Goal: Check status

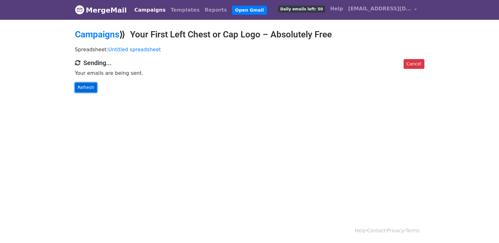
click at [87, 87] on link "Refresh" at bounding box center [86, 88] width 22 height 10
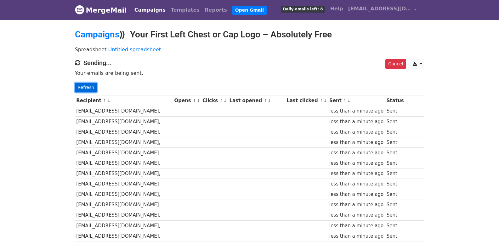
click at [80, 87] on link "Refresh" at bounding box center [86, 88] width 22 height 10
